Goal: Contribute content: Add original content to the website for others to see

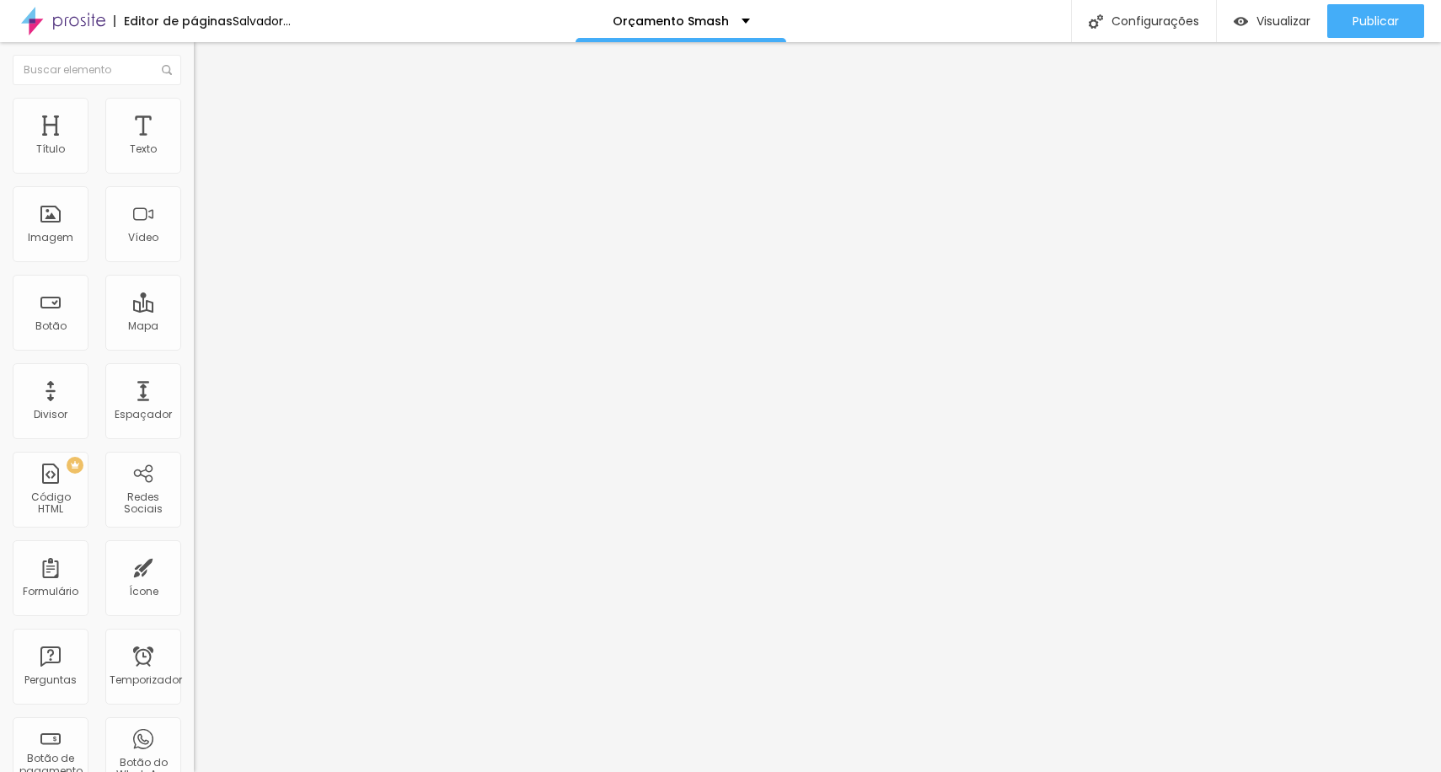
click at [204, 145] on font "Trocar imagem" at bounding box center [245, 138] width 82 height 14
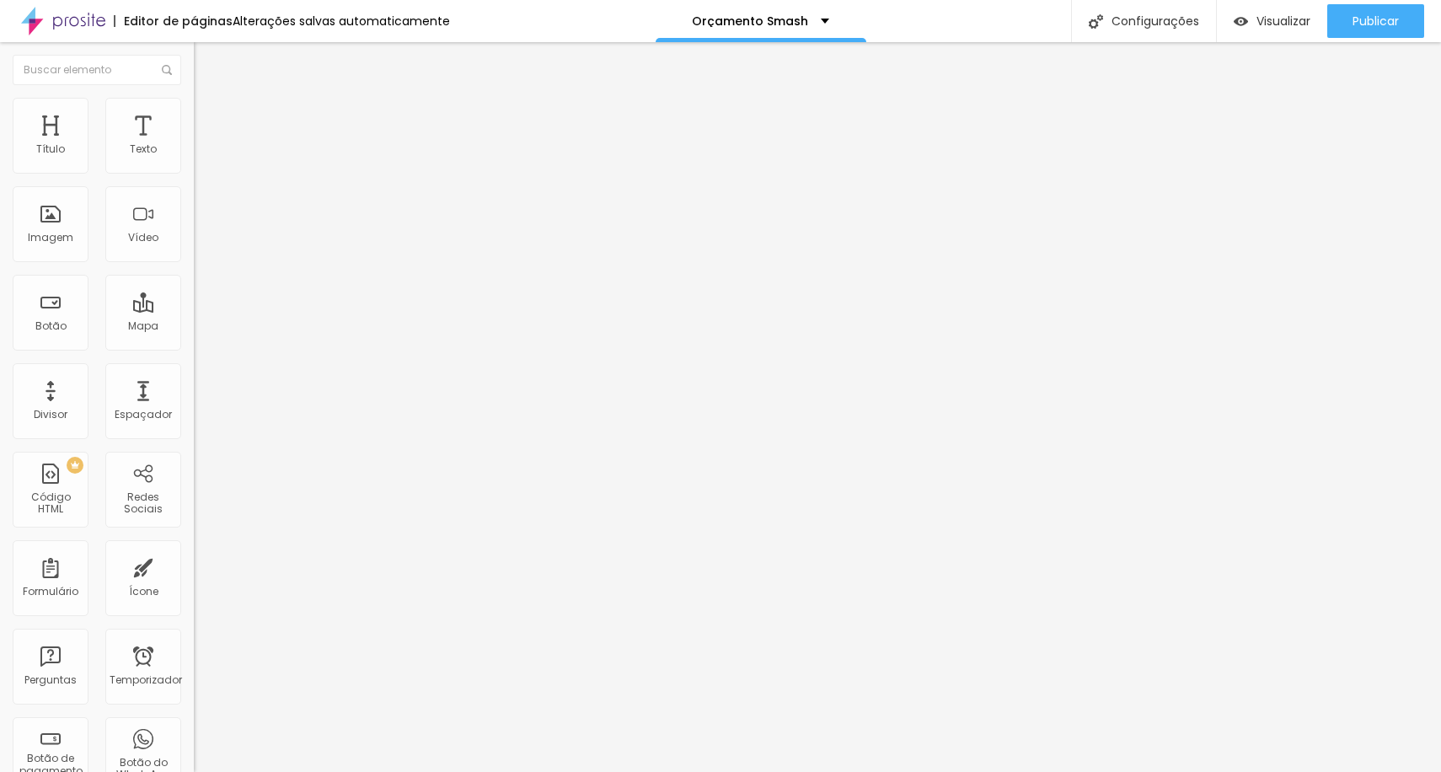
click at [1389, 8] on div "Publicar" at bounding box center [1376, 21] width 46 height 34
click at [204, 145] on font "Trocar imagem" at bounding box center [245, 138] width 82 height 14
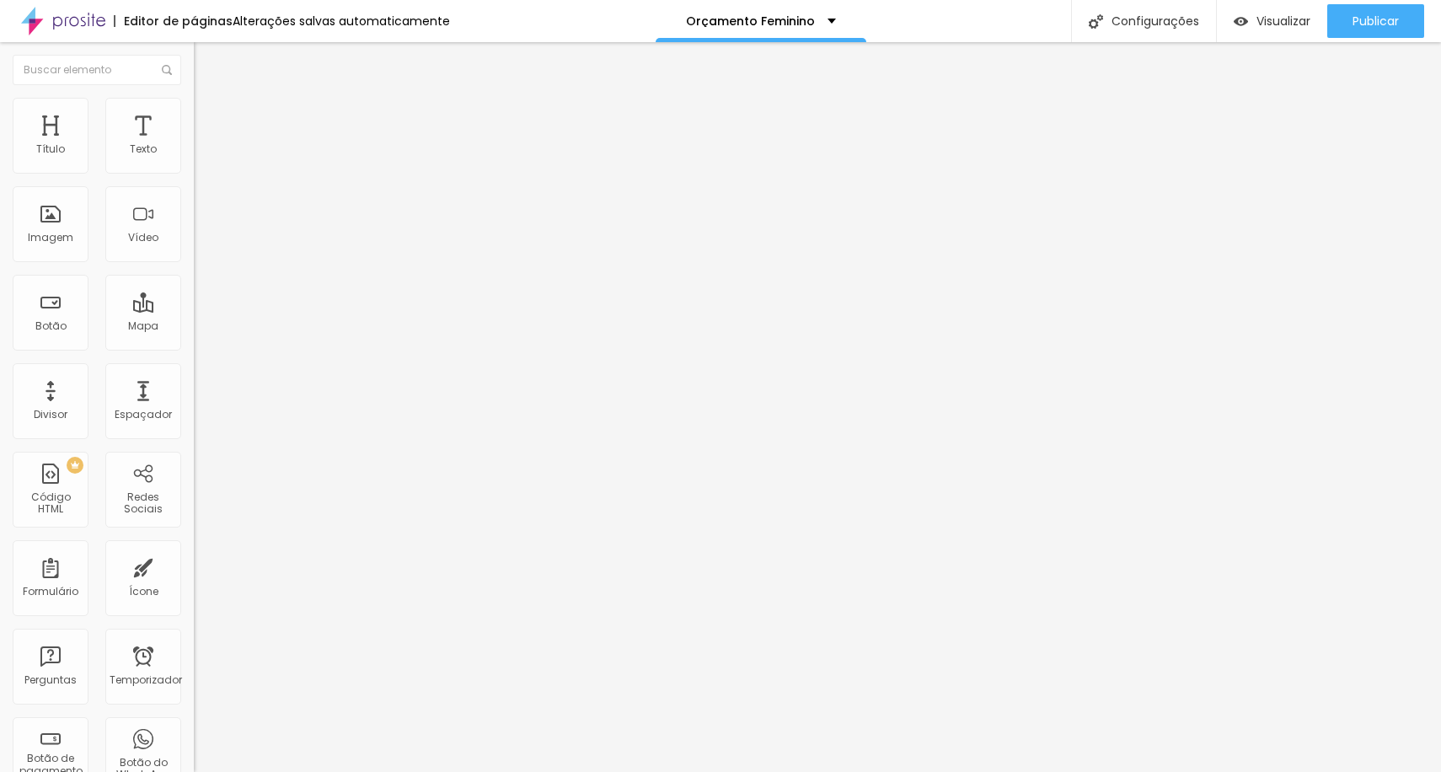
click at [204, 145] on font "Trocar imagem" at bounding box center [245, 138] width 82 height 14
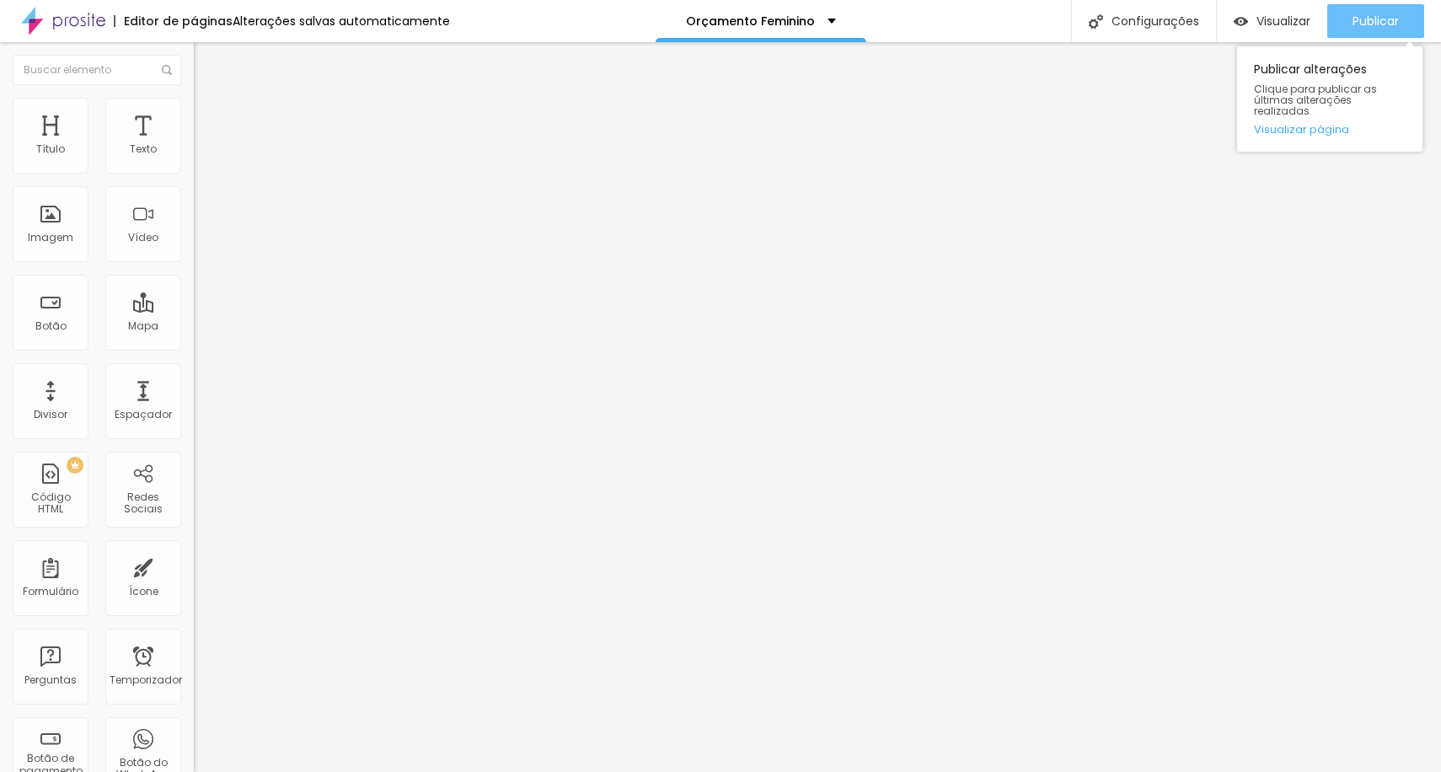
click at [1368, 17] on font "Publicar" at bounding box center [1376, 21] width 46 height 17
